Goal: Navigation & Orientation: Understand site structure

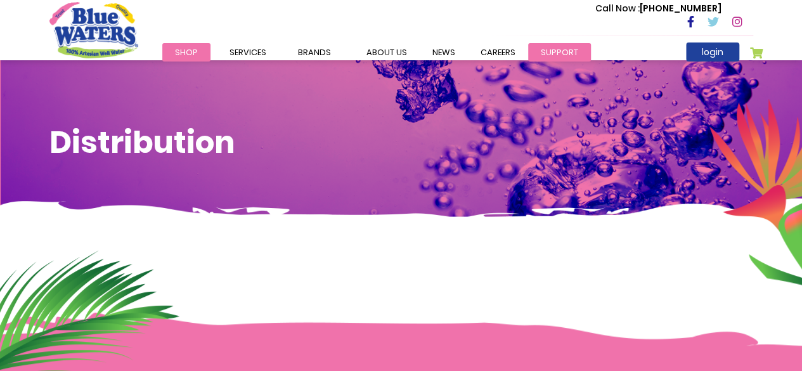
click at [532, 53] on link "support" at bounding box center [559, 52] width 63 height 18
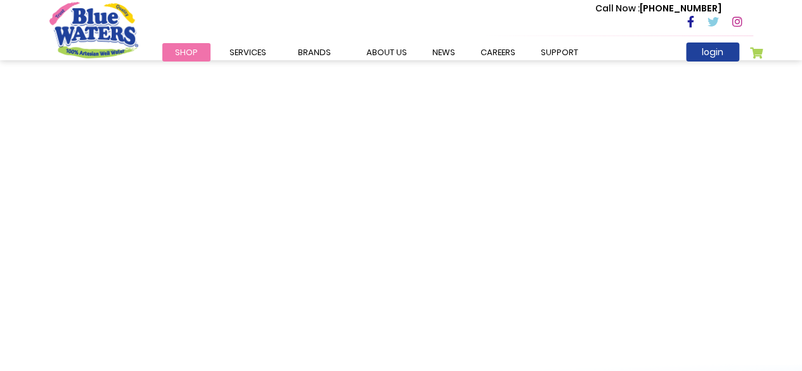
scroll to position [1204, 0]
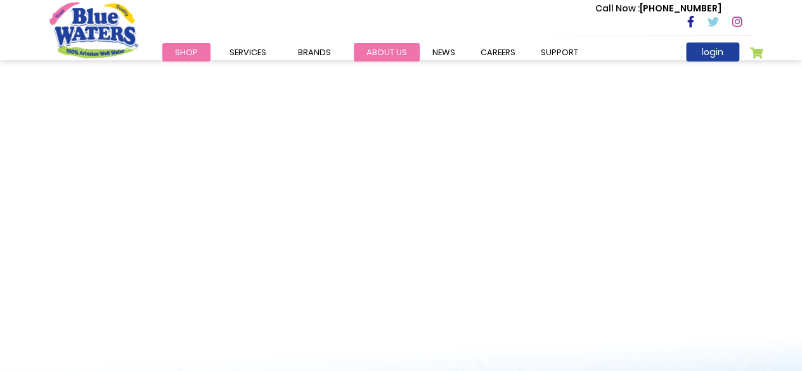
click at [381, 46] on link "about us" at bounding box center [387, 52] width 66 height 18
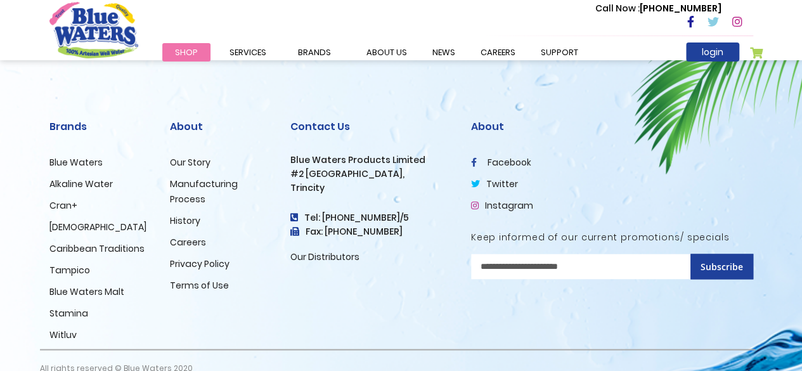
scroll to position [3205, 0]
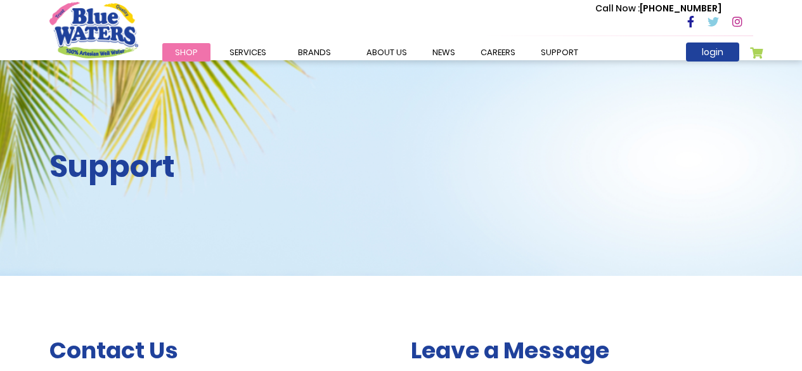
scroll to position [1204, 0]
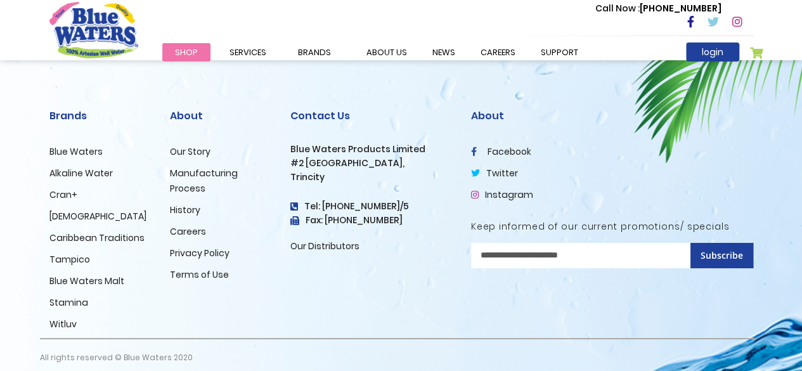
scroll to position [2198, 0]
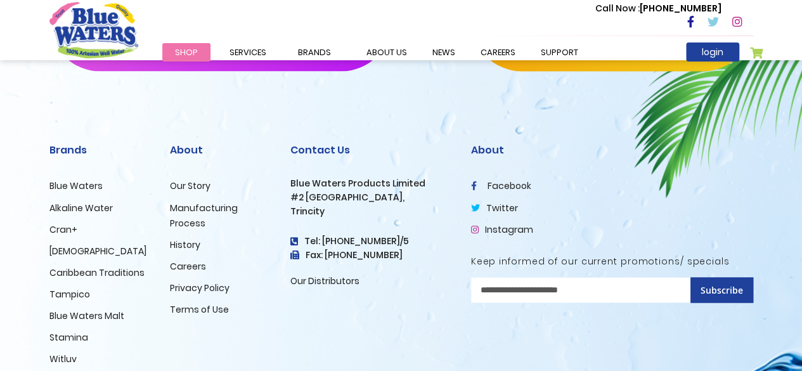
scroll to position [1018, 0]
